Goal: Task Accomplishment & Management: Complete application form

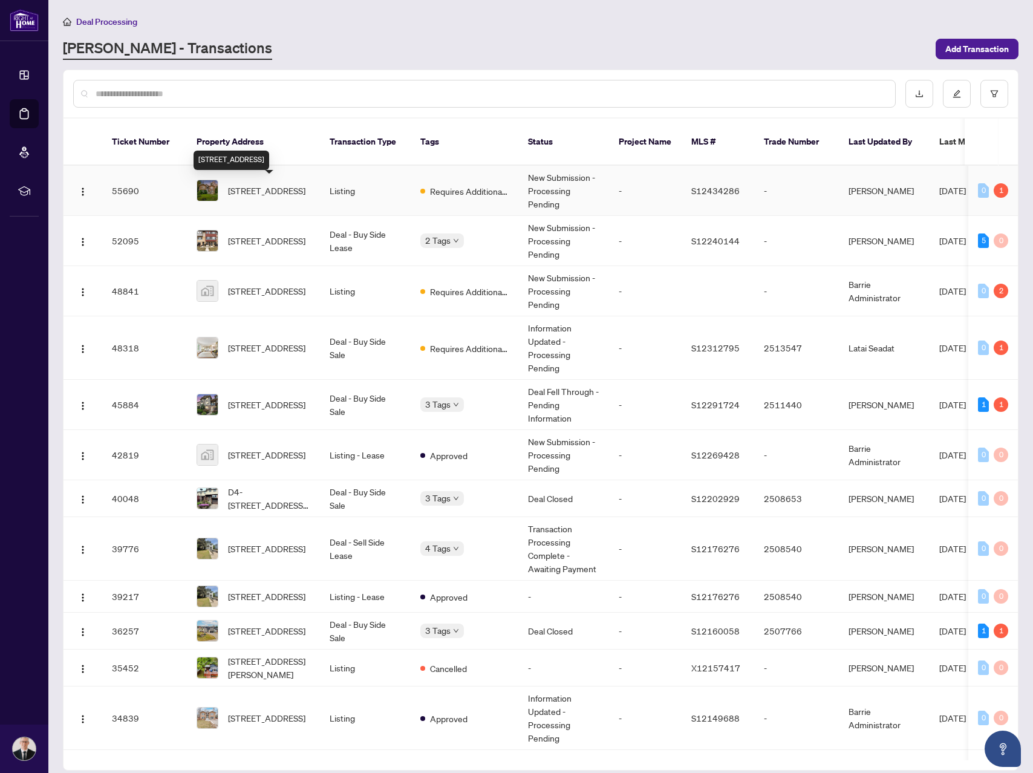
click at [304, 190] on span "[STREET_ADDRESS]" at bounding box center [266, 190] width 77 height 13
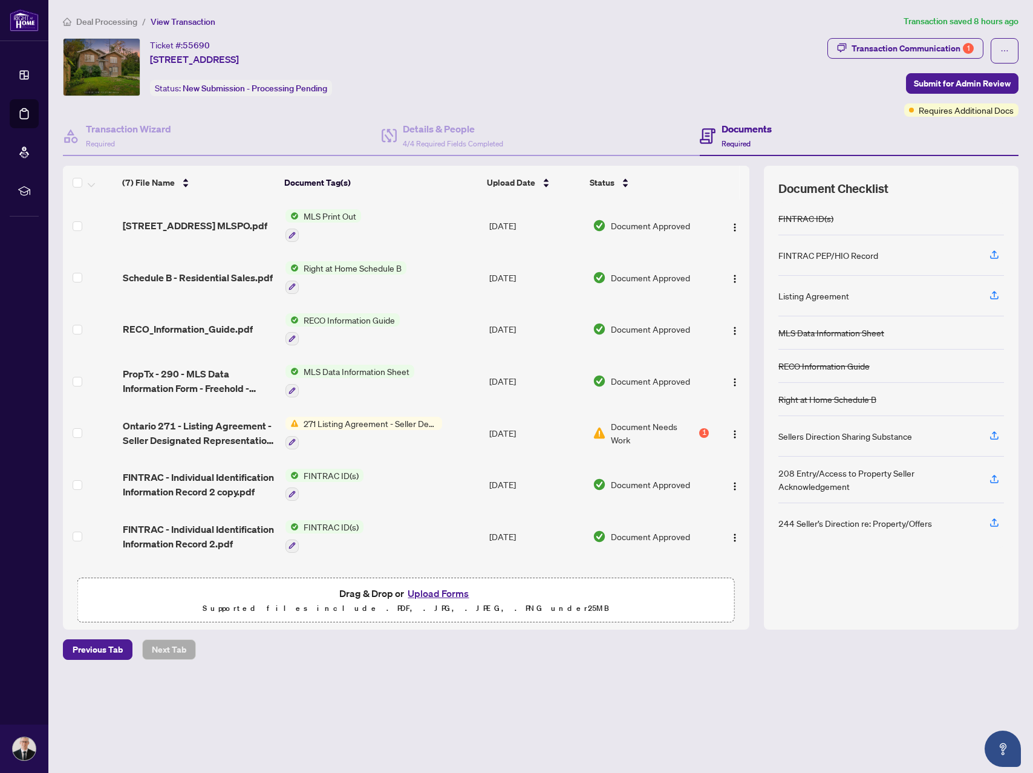
click at [871, 36] on div "Deal Processing / View Transaction Transaction saved 8 hours ago Ticket #: 5569…" at bounding box center [540, 337] width 965 height 645
click at [881, 44] on div "Transaction Communication 1" at bounding box center [913, 48] width 122 height 19
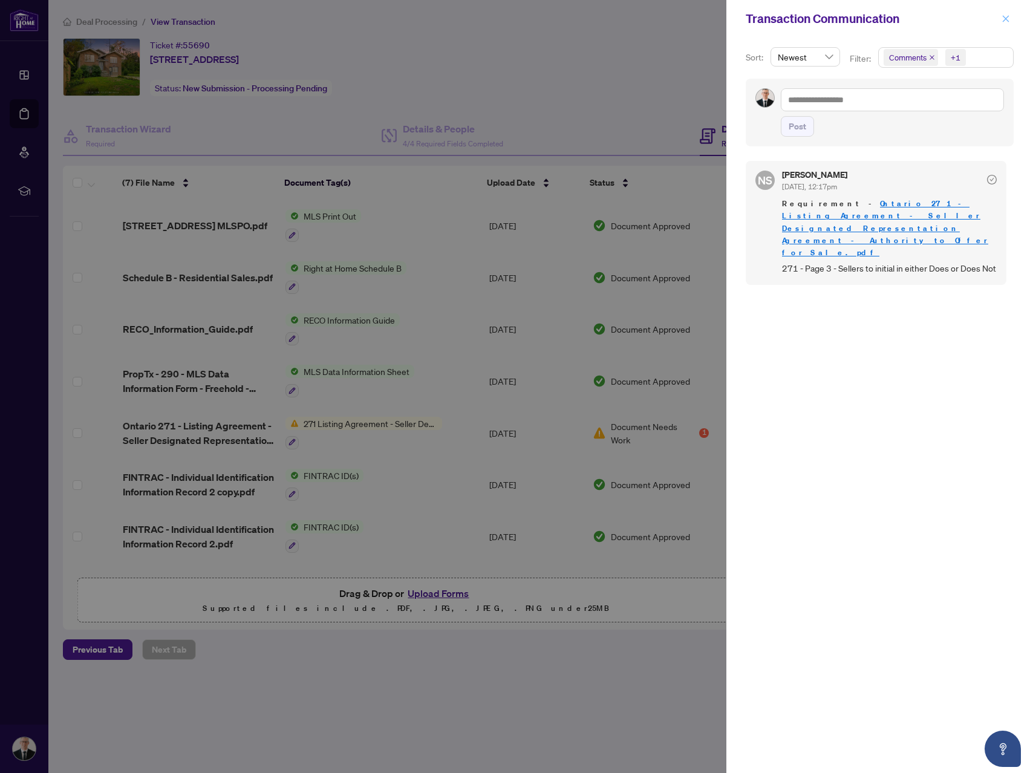
click at [1007, 15] on icon "close" at bounding box center [1006, 19] width 8 height 8
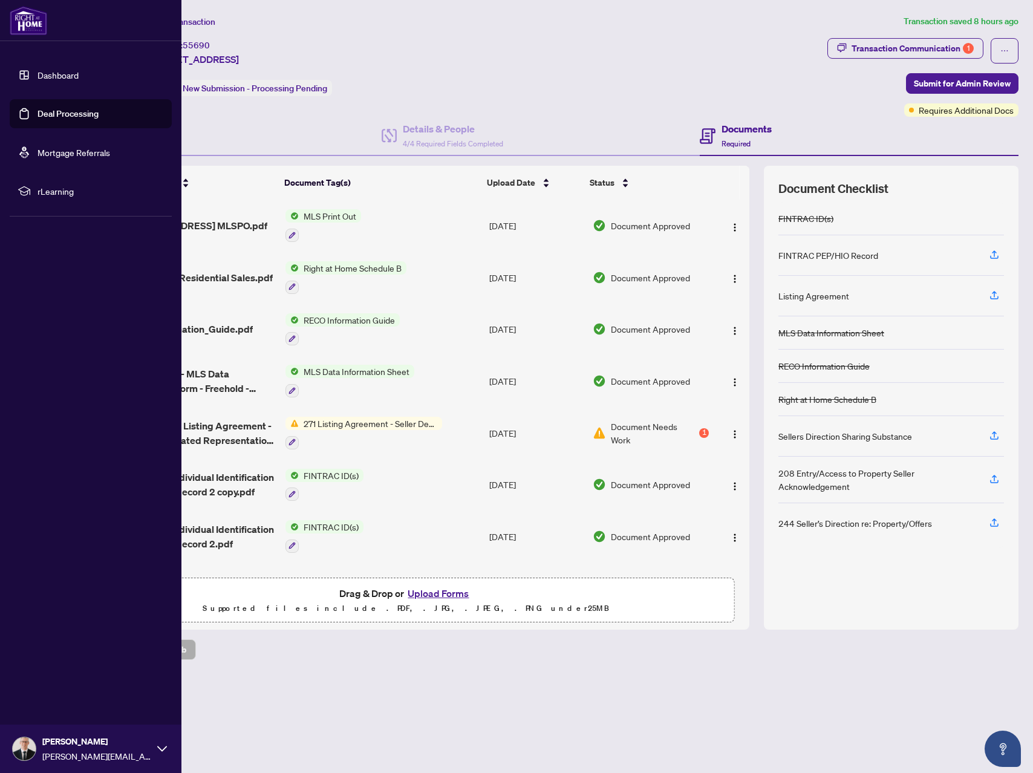
click at [38, 119] on link "Deal Processing" at bounding box center [68, 113] width 61 height 11
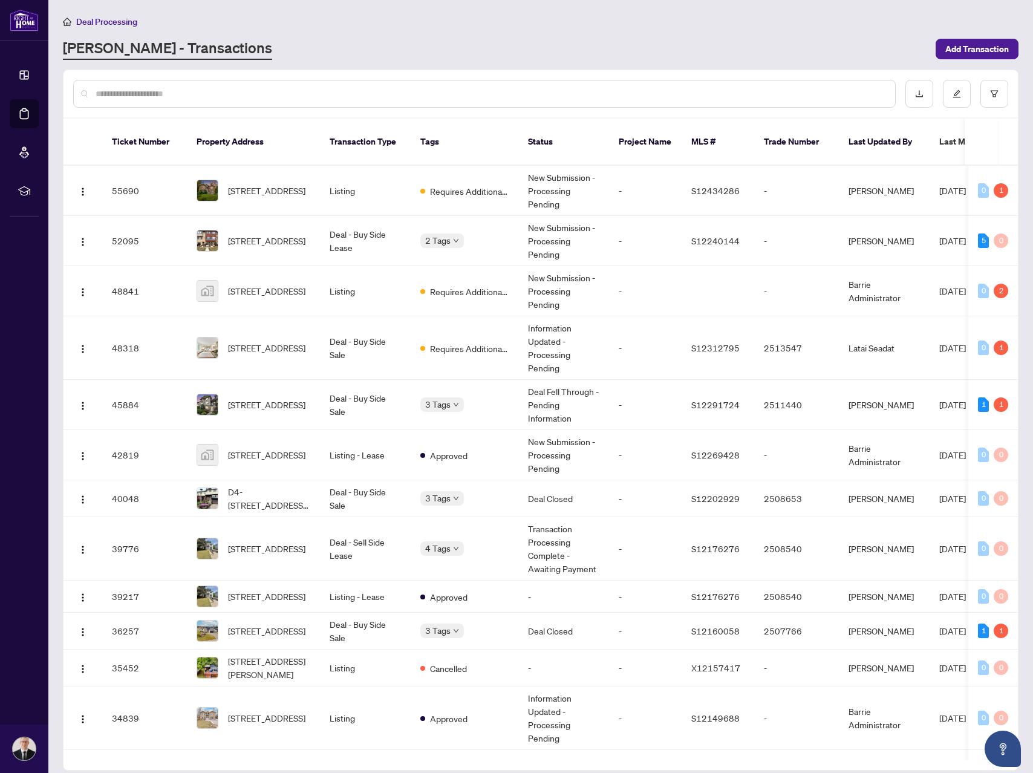
click at [500, 2] on main "Deal Processing [PERSON_NAME] - Transactions Add Transaction Ticket Number Prop…" at bounding box center [540, 386] width 985 height 773
click at [505, 235] on div "2 Tags" at bounding box center [464, 241] width 88 height 14
click at [483, 259] on td "2 Tags" at bounding box center [465, 241] width 108 height 50
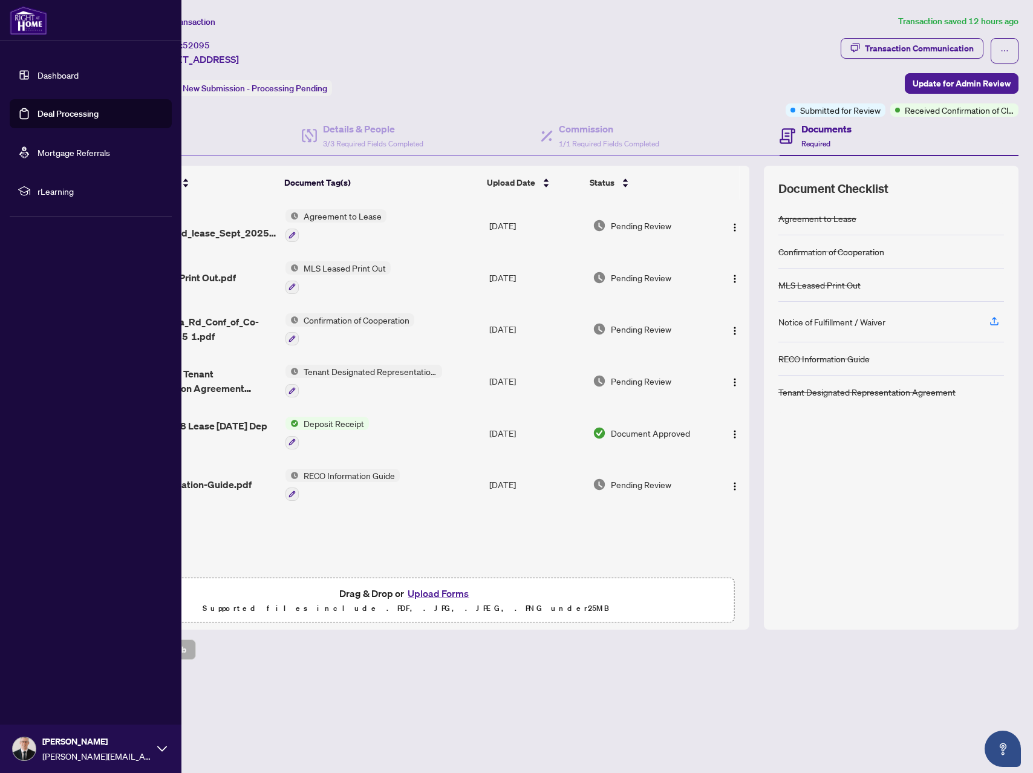
click at [39, 108] on link "Deal Processing" at bounding box center [68, 113] width 61 height 11
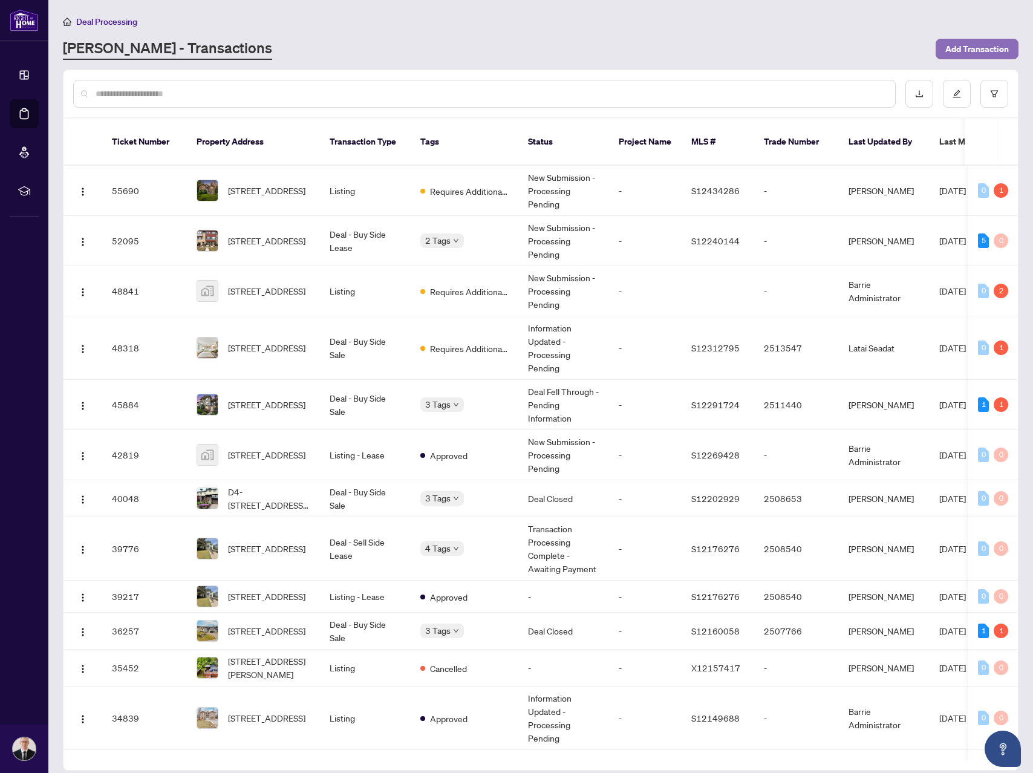
click at [967, 46] on span "Add Transaction" at bounding box center [977, 48] width 64 height 19
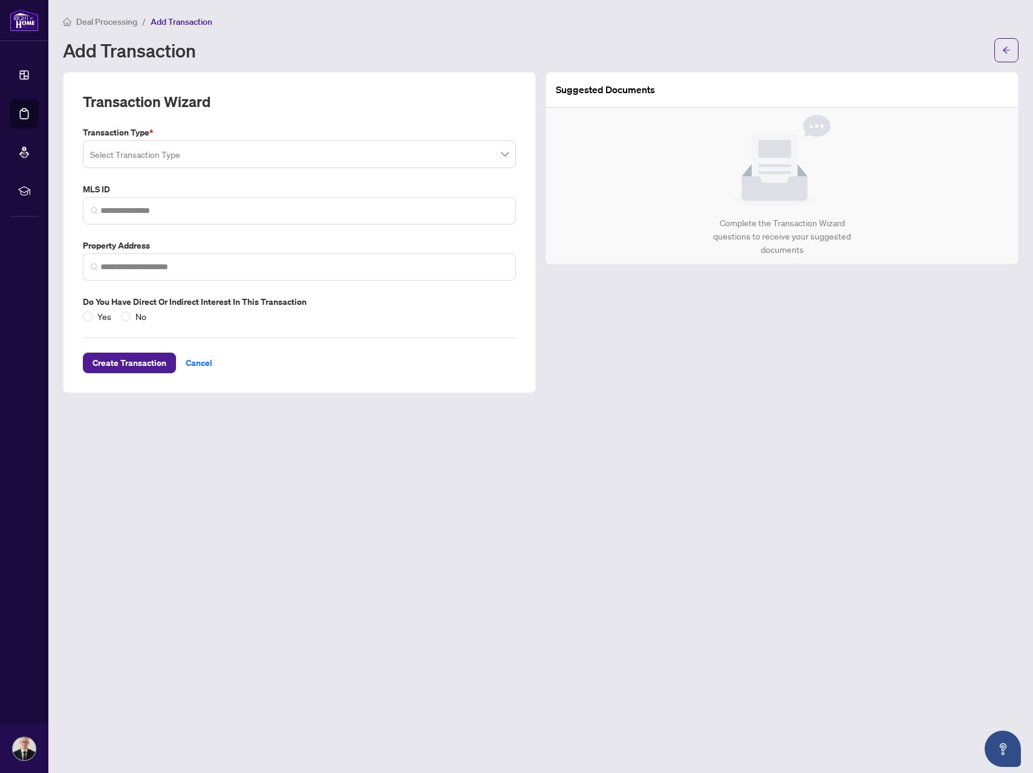
click at [228, 151] on input "search" at bounding box center [294, 156] width 408 height 27
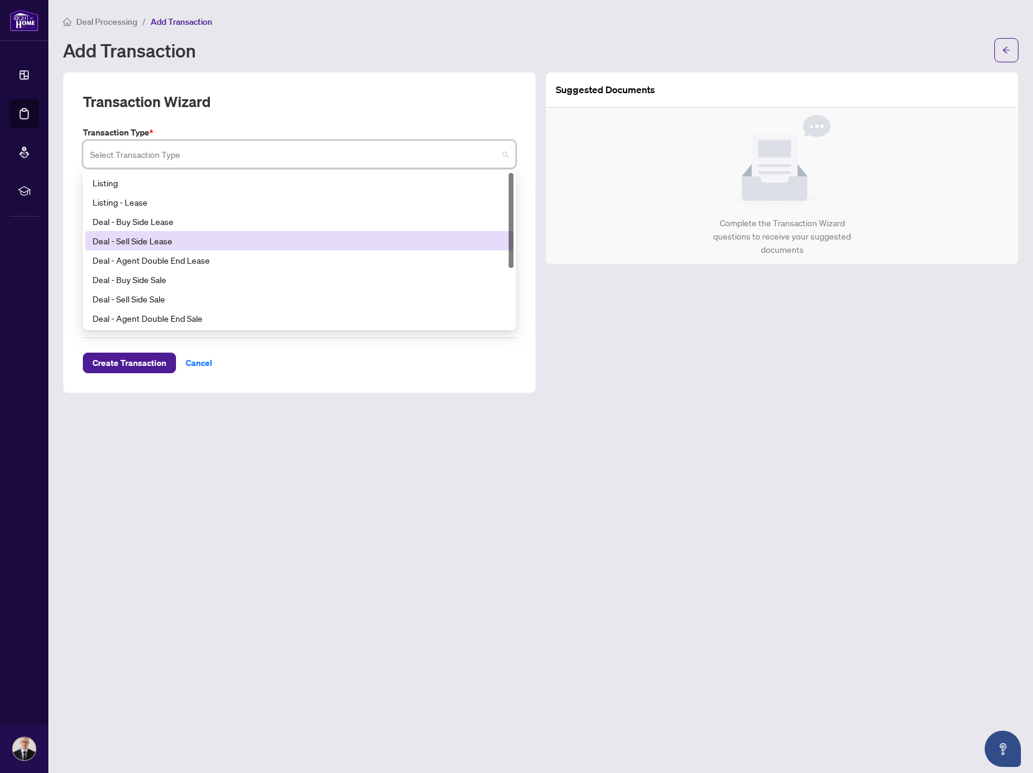
click at [202, 238] on div "Deal - Sell Side Lease" at bounding box center [300, 240] width 414 height 13
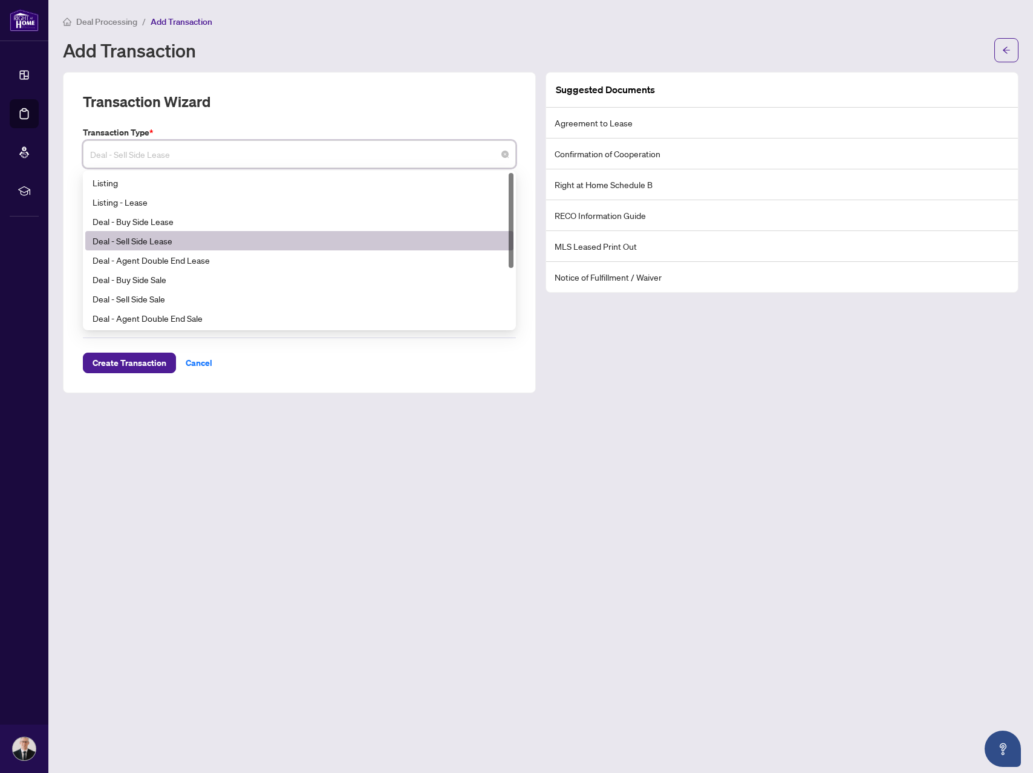
click at [188, 155] on span "Deal - Sell Side Lease" at bounding box center [299, 154] width 419 height 23
click at [168, 299] on div "Deal - Sell Side Sale" at bounding box center [300, 298] width 414 height 13
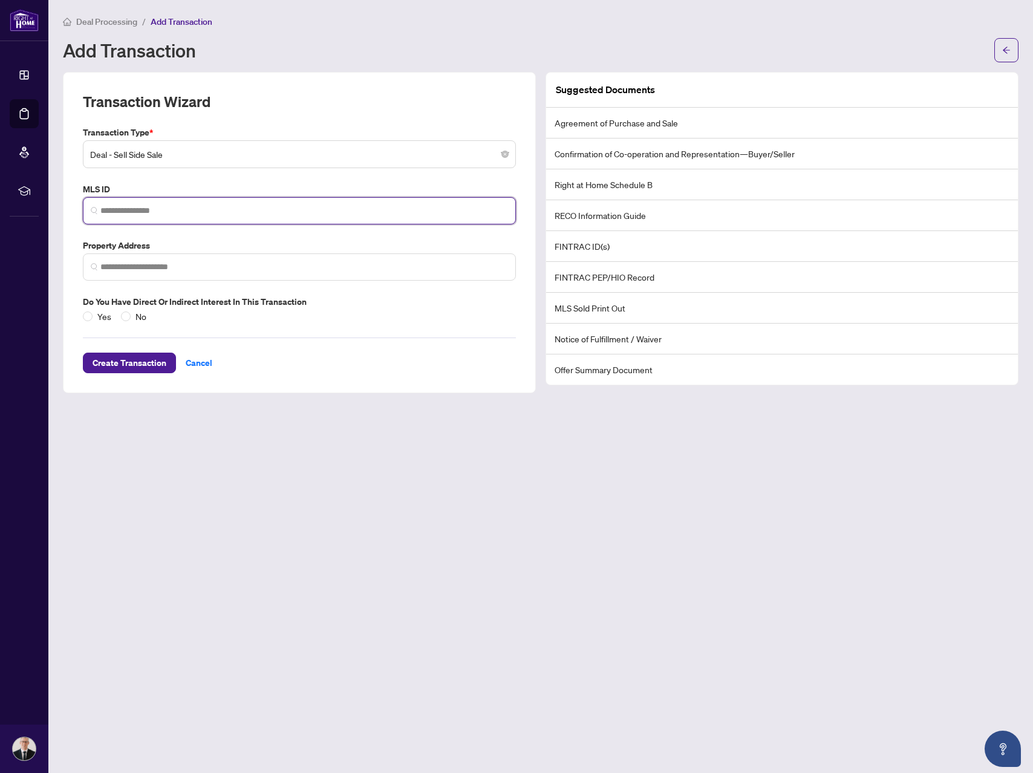
click at [141, 206] on input "search" at bounding box center [304, 210] width 408 height 13
